Goal: Task Accomplishment & Management: Manage account settings

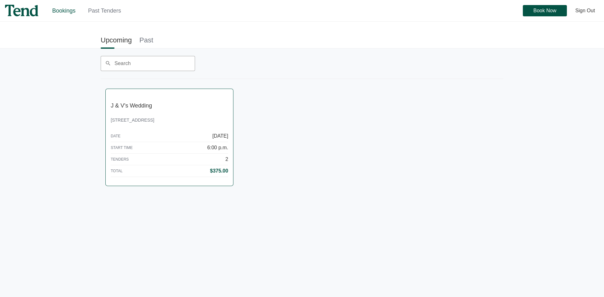
click at [160, 116] on link "J & V's Wedding [STREET_ADDRESS] Date [DATE] Start Time 6:00 p.m. Tenders 2 Tot…" at bounding box center [169, 137] width 127 height 97
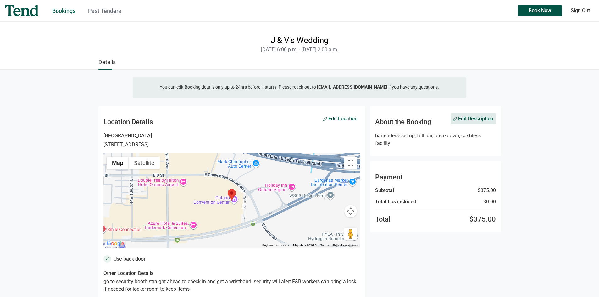
click at [470, 117] on span "Edit Description" at bounding box center [473, 119] width 40 height 4
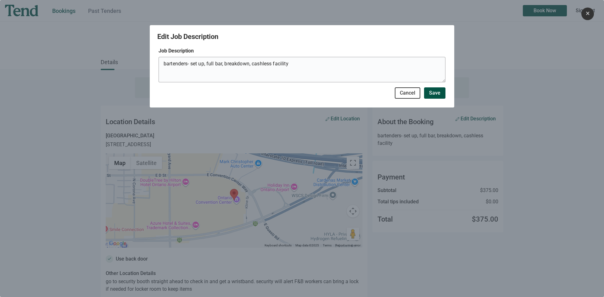
click at [425, 255] on div "Edit Job Description Job Description bartenders- set up, full bar, breakdown, c…" at bounding box center [302, 148] width 604 height 297
click at [408, 93] on span "Cancel" at bounding box center [407, 93] width 15 height 0
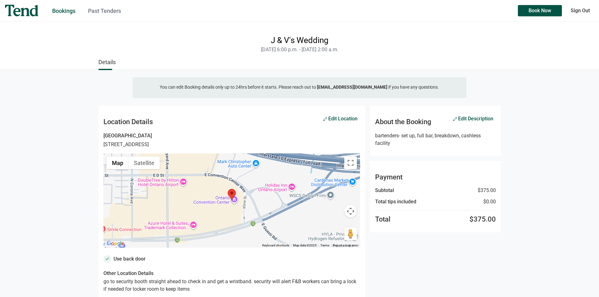
click at [457, 218] on div "Total $375.00" at bounding box center [435, 219] width 121 height 9
click at [466, 119] on span "Edit Description" at bounding box center [473, 119] width 40 height 4
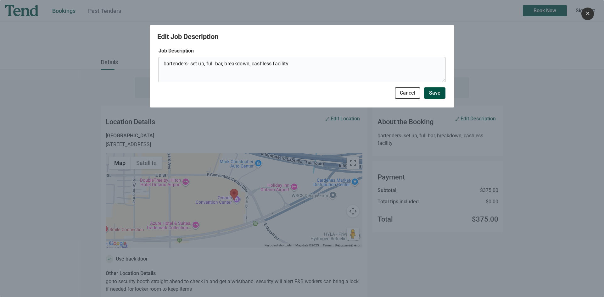
click at [380, 192] on div "Edit Job Description Job Description bartenders- set up, full bar, breakdown, c…" at bounding box center [302, 148] width 604 height 297
click at [403, 93] on span "Cancel" at bounding box center [407, 93] width 15 height 0
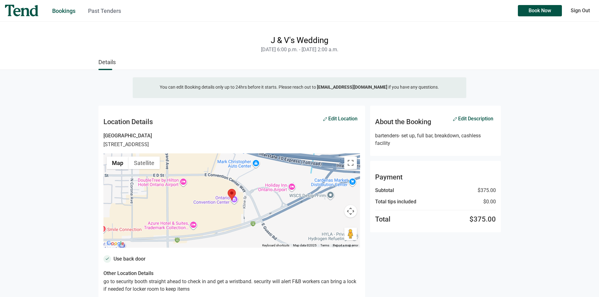
click at [523, 251] on div "J & V's Wedding [DATE] 6:00 p.m. - [DATE] 2:00 a.m. Details You can edit Bookin…" at bounding box center [299, 286] width 599 height 529
click at [107, 63] on link "Details" at bounding box center [106, 62] width 17 height 13
click at [107, 62] on link "Details" at bounding box center [106, 62] width 17 height 13
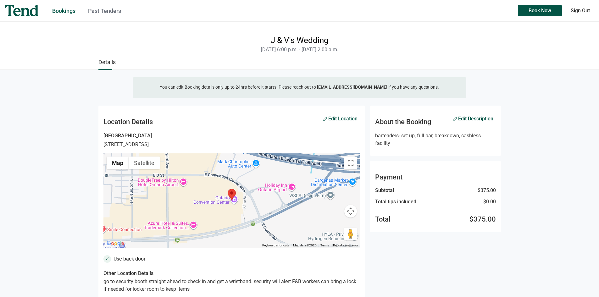
click at [531, 252] on div "J & V's Wedding [DATE] 6:00 p.m. - [DATE] 2:00 a.m. Details You can edit Bookin…" at bounding box center [299, 286] width 599 height 529
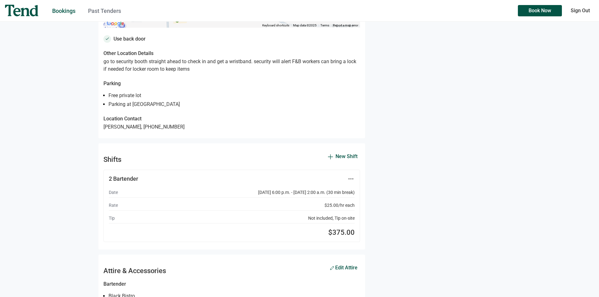
scroll to position [253, 0]
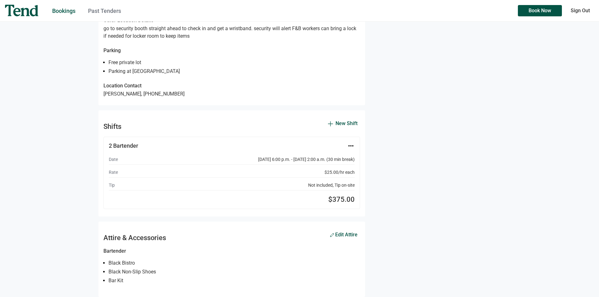
click at [349, 146] on icon "more_horiz" at bounding box center [351, 146] width 8 height 8
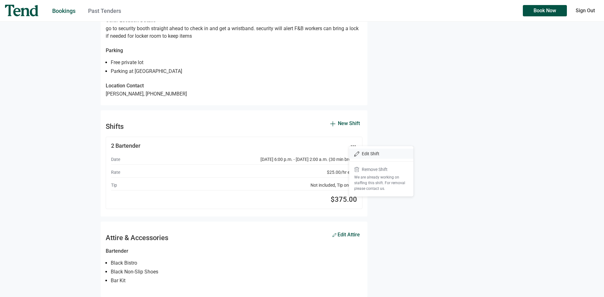
click at [362, 156] on p "Edit Shift" at bounding box center [366, 153] width 25 height 5
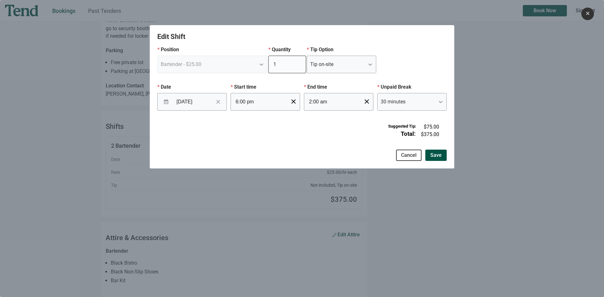
type input "1"
click at [296, 65] on input "1" at bounding box center [287, 65] width 38 height 18
click at [431, 155] on span "Save" at bounding box center [435, 155] width 11 height 0
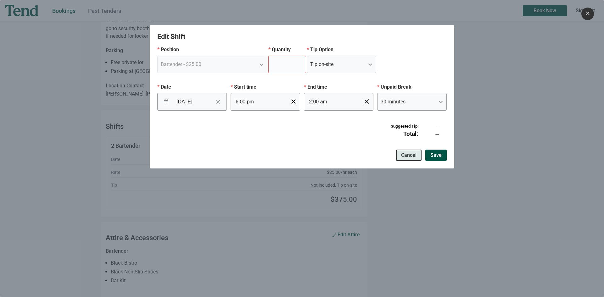
click at [405, 155] on span "Cancel" at bounding box center [408, 155] width 15 height 0
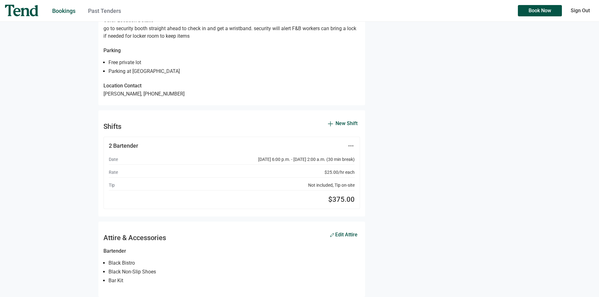
click at [506, 210] on div "J & V's Wedding [DATE] 6:00 p.m. - [DATE] 2:00 a.m. Details You can edit Bookin…" at bounding box center [299, 32] width 599 height 529
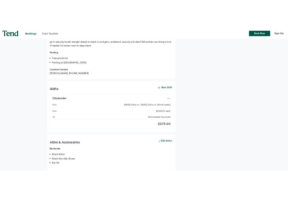
scroll to position [260, 0]
